Goal: Transaction & Acquisition: Purchase product/service

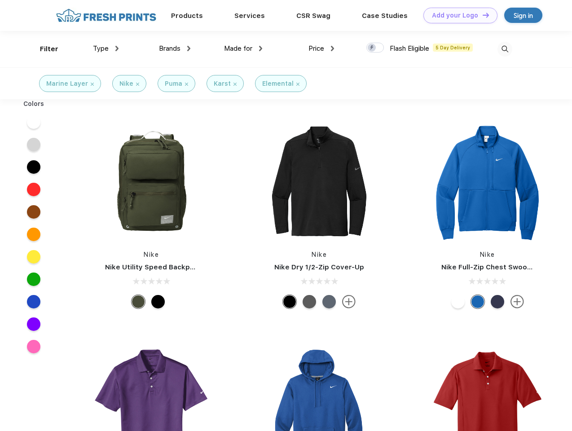
click at [457, 15] on link "Add your Logo Design Tool" at bounding box center [460, 16] width 74 height 16
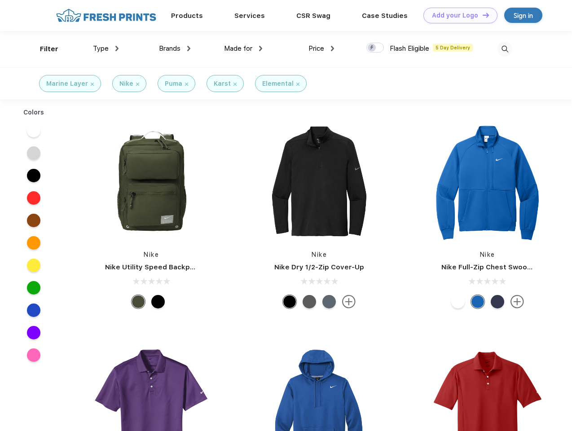
click at [0, 0] on div "Design Tool" at bounding box center [0, 0] width 0 height 0
click at [482, 15] on link "Add your Logo Design Tool" at bounding box center [460, 16] width 74 height 16
click at [43, 49] on div "Filter" at bounding box center [49, 49] width 18 height 10
click at [106, 48] on span "Type" at bounding box center [101, 48] width 16 height 8
click at [175, 48] on span "Brands" at bounding box center [170, 48] width 22 height 8
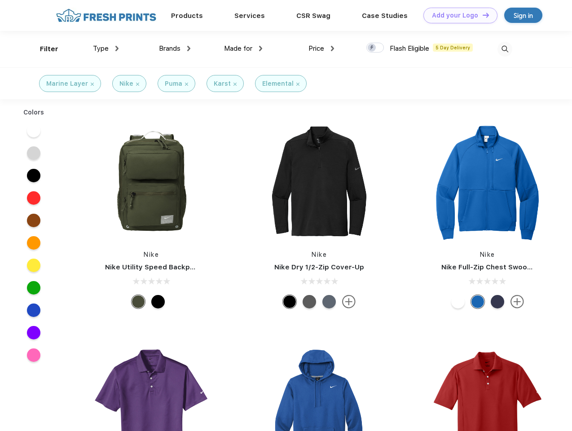
click at [243, 48] on span "Made for" at bounding box center [238, 48] width 28 height 8
click at [321, 48] on span "Price" at bounding box center [316, 48] width 16 height 8
click at [375, 48] on div at bounding box center [375, 48] width 18 height 10
click at [372, 48] on input "checkbox" at bounding box center [369, 45] width 6 height 6
click at [505, 49] on img at bounding box center [504, 49] width 15 height 15
